Goal: Transaction & Acquisition: Purchase product/service

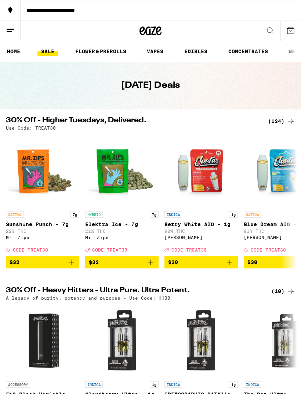
click at [276, 120] on div "(124)" at bounding box center [281, 121] width 27 height 9
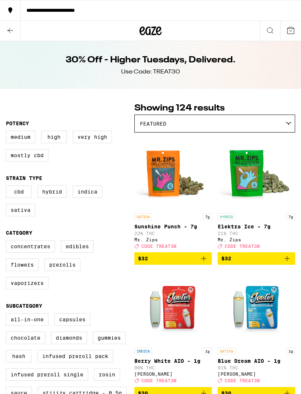
click at [10, 31] on icon at bounding box center [10, 30] width 9 height 9
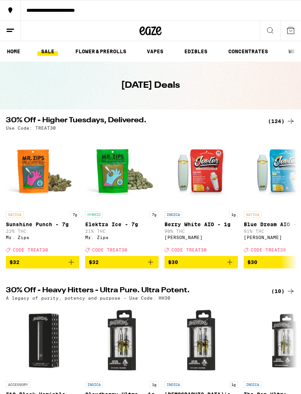
click at [157, 50] on link "VAPES" at bounding box center [155, 51] width 24 height 9
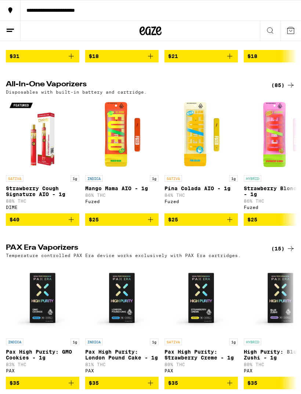
scroll to position [195, 0]
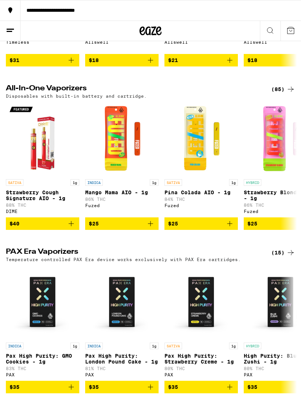
click at [279, 94] on div "(85)" at bounding box center [283, 89] width 24 height 9
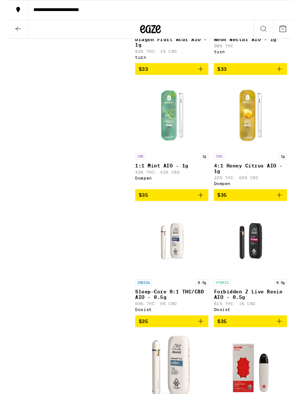
scroll to position [4203, 0]
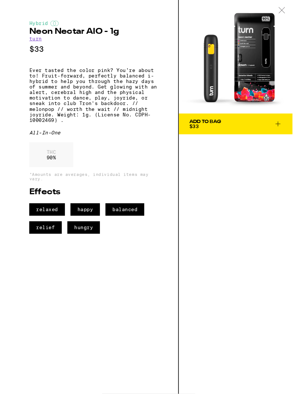
scroll to position [4204, 0]
click at [261, 73] on img at bounding box center [241, 60] width 120 height 120
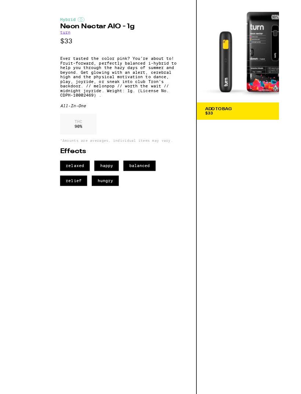
scroll to position [4079, 0]
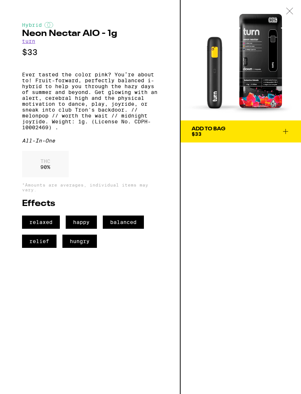
scroll to position [4215, 0]
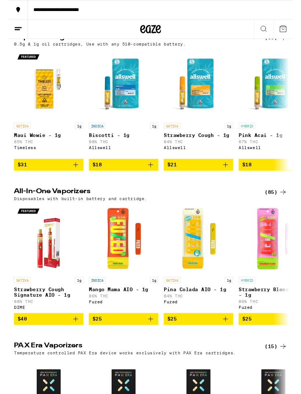
scroll to position [120, 0]
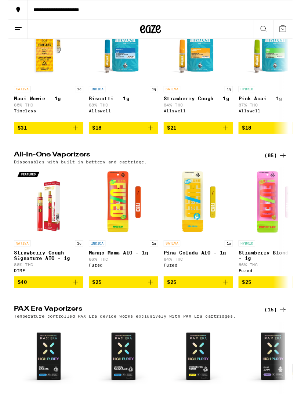
click at [278, 169] on div "(85)" at bounding box center [283, 164] width 24 height 9
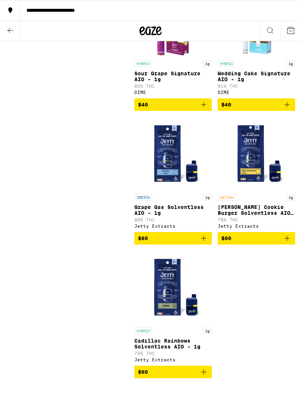
scroll to position [5501, 0]
